Goal: Information Seeking & Learning: Learn about a topic

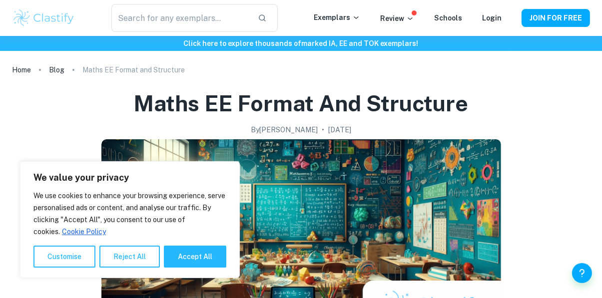
click at [131, 260] on button "Reject All" at bounding box center [129, 257] width 60 height 22
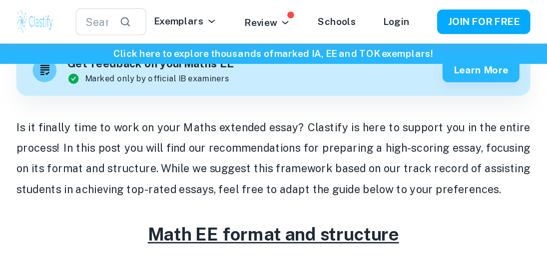
scroll to position [299, 0]
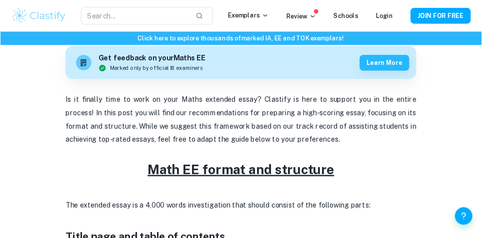
scroll to position [298, 0]
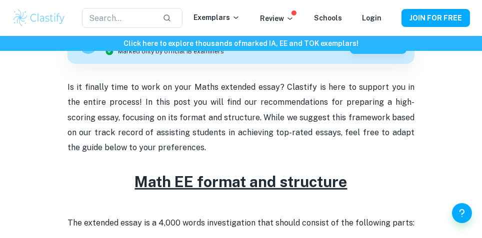
click at [328, 150] on p "Is it finally time to work on your Maths extended essay? Clastify is here to su…" at bounding box center [240, 125] width 347 height 91
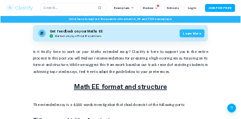
scroll to position [293, 0]
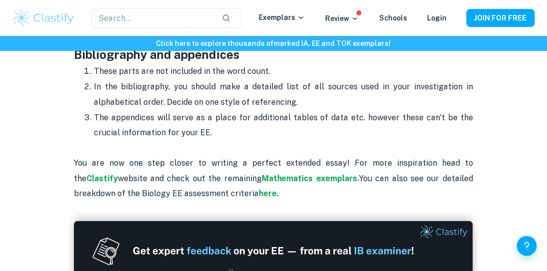
scroll to position [1816, 0]
